Goal: Task Accomplishment & Management: Use online tool/utility

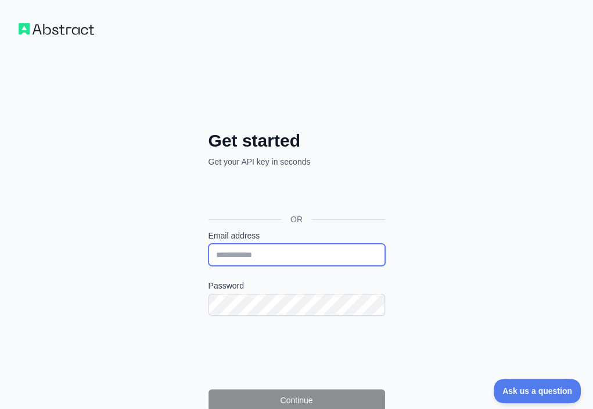
click at [209, 243] on input "Email address" at bounding box center [297, 254] width 177 height 22
paste input "**********"
type input "**********"
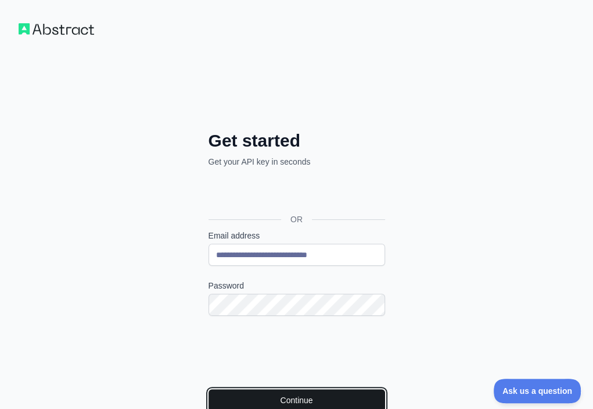
click at [209, 389] on button "Continue" at bounding box center [297, 400] width 177 height 22
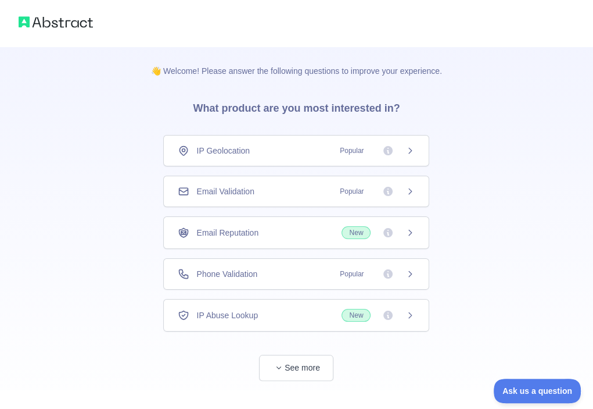
click at [293, 182] on div "Email Validation Popular" at bounding box center [296, 190] width 266 height 31
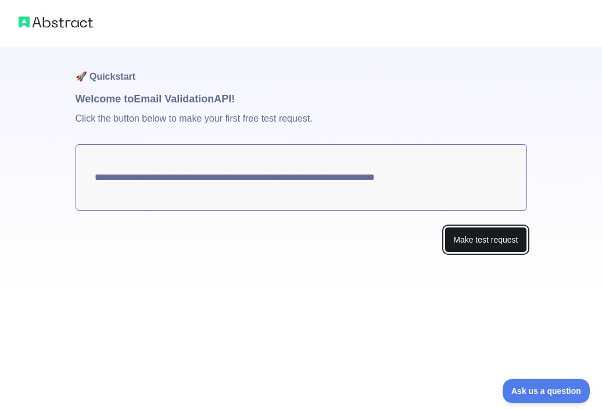
click at [481, 245] on button "Make test request" at bounding box center [486, 240] width 82 height 26
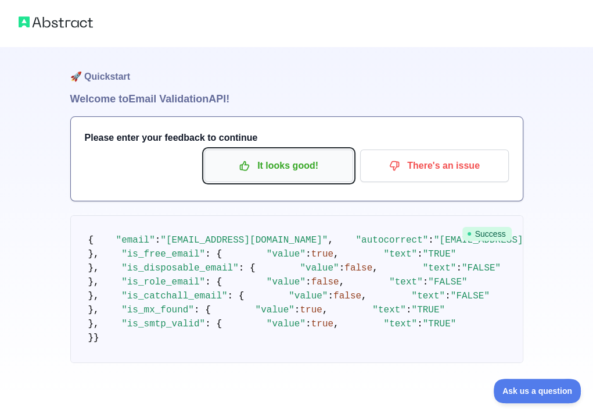
click at [277, 165] on p "It looks good!" at bounding box center [278, 166] width 131 height 20
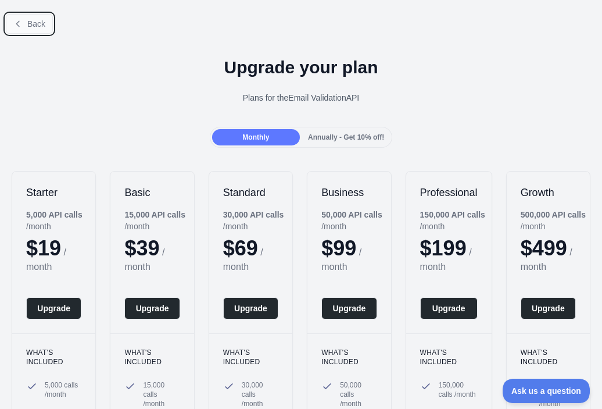
click at [37, 28] on button "Back" at bounding box center [29, 24] width 47 height 20
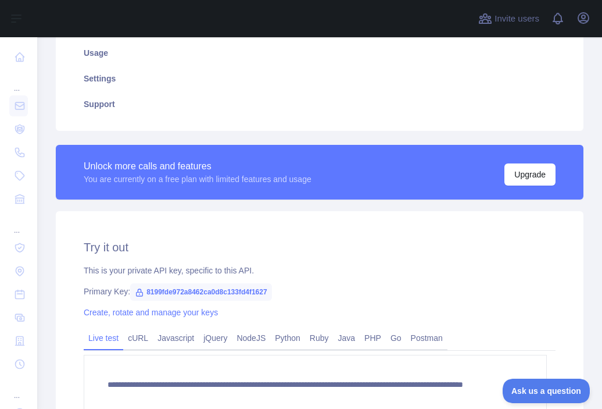
scroll to position [232, 0]
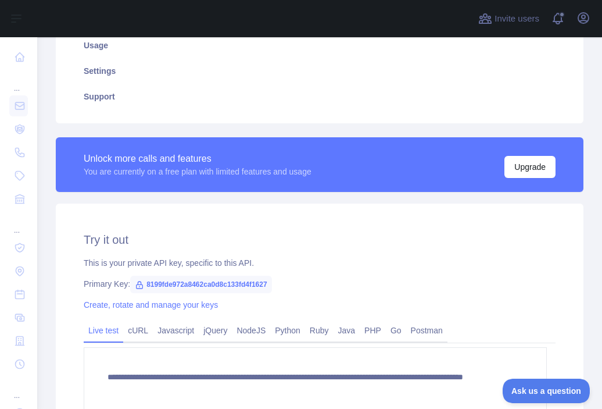
click at [219, 284] on span "8199fde972a8462ca0d8c133fd4f1627" at bounding box center [201, 283] width 142 height 17
copy span "8199fde972a8462ca0d8c133fd4f1627"
